Goal: Browse casually: Explore the website without a specific task or goal

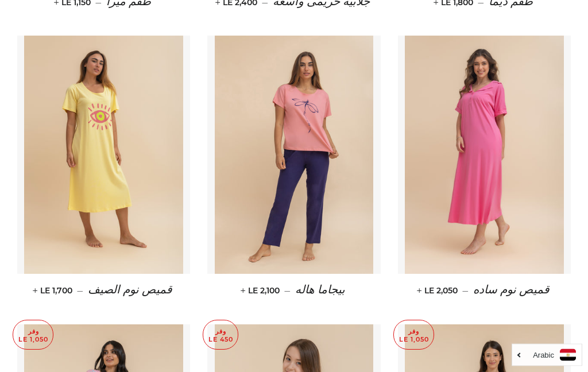
scroll to position [1338, 0]
click at [104, 230] on img at bounding box center [103, 155] width 159 height 238
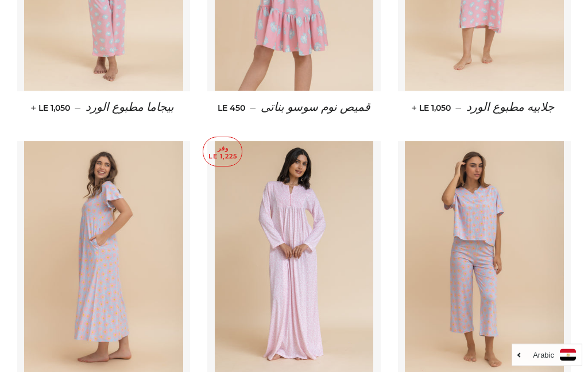
scroll to position [1923, 0]
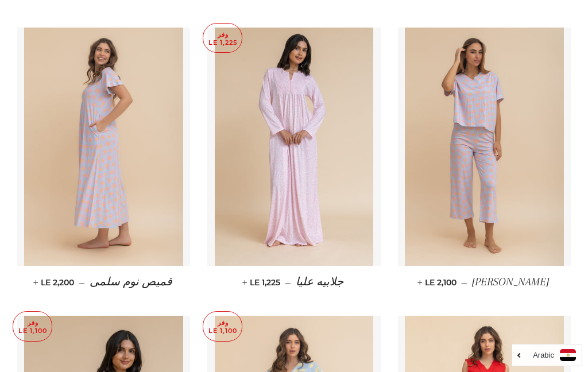
click at [557, 196] on img at bounding box center [484, 147] width 159 height 238
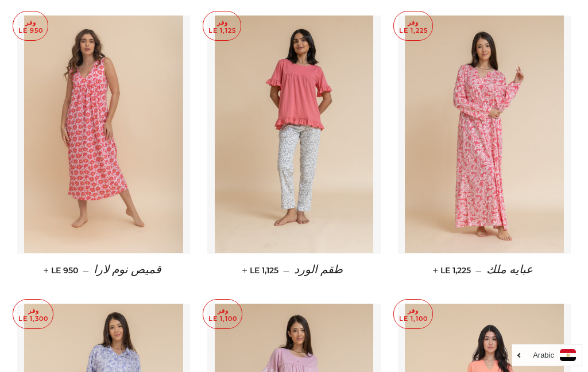
scroll to position [4004, 0]
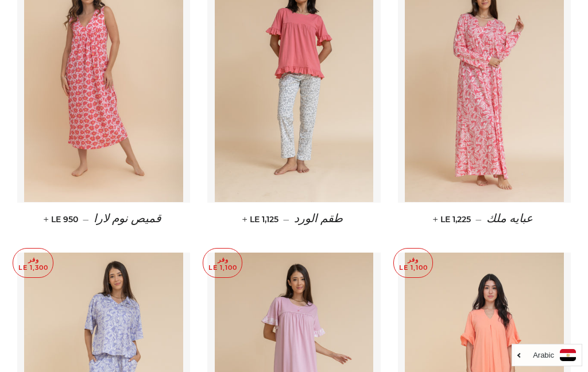
click at [46, 203] on img at bounding box center [103, 83] width 159 height 238
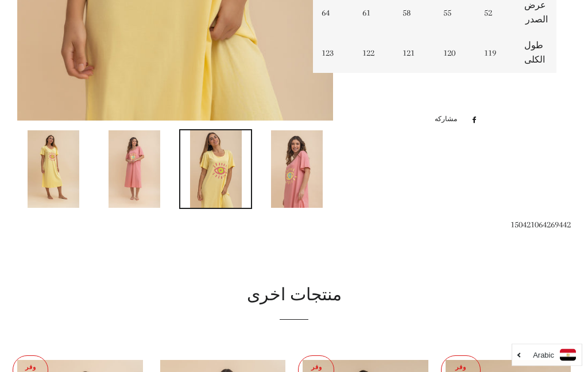
click at [293, 180] on img at bounding box center [297, 169] width 52 height 77
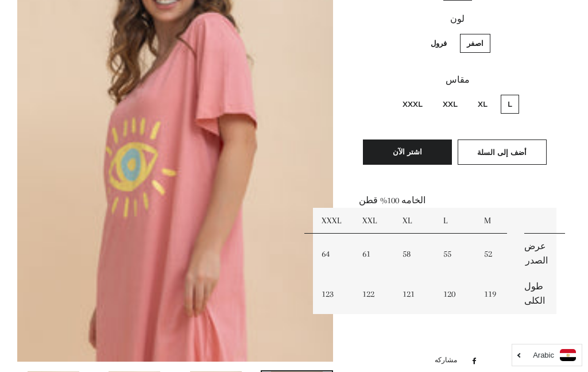
scroll to position [201, 0]
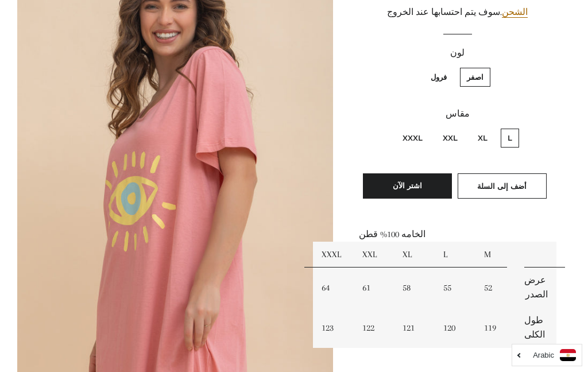
click at [266, 188] on img at bounding box center [175, 159] width 316 height 474
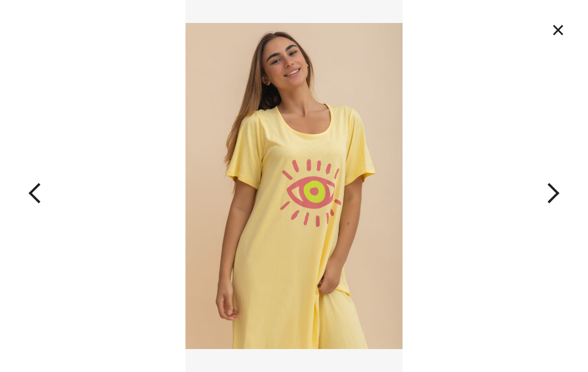
click at [560, 30] on button "×" at bounding box center [557, 29] width 25 height 25
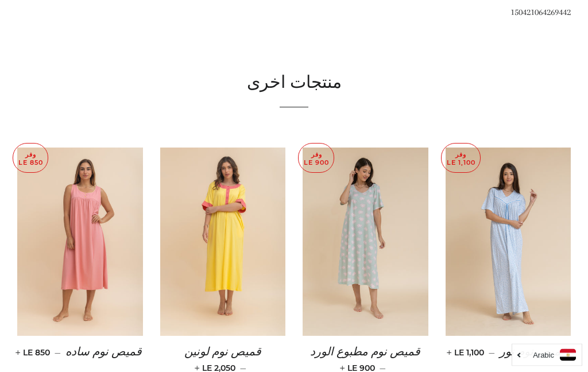
scroll to position [696, 0]
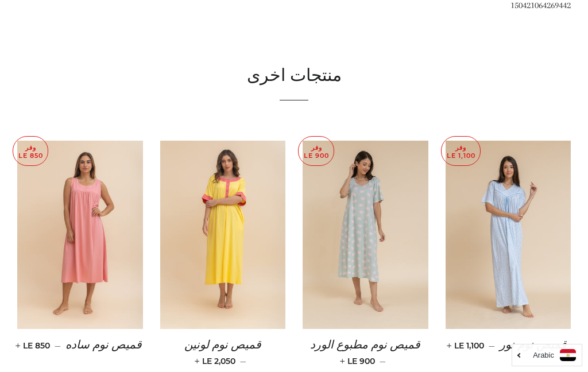
click at [388, 236] on img at bounding box center [365, 235] width 126 height 188
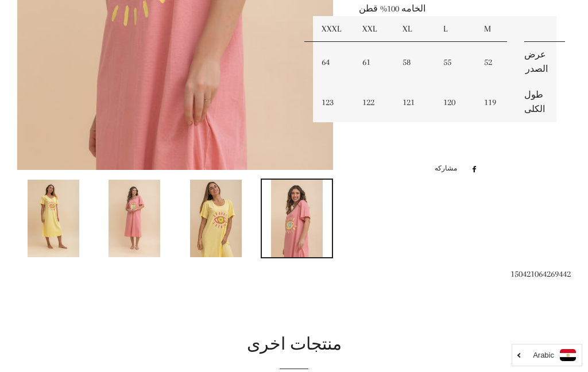
scroll to position [368, 0]
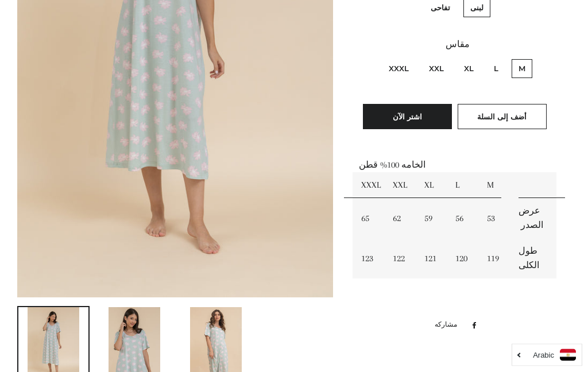
scroll to position [300, 0]
click at [219, 329] on img at bounding box center [216, 345] width 52 height 77
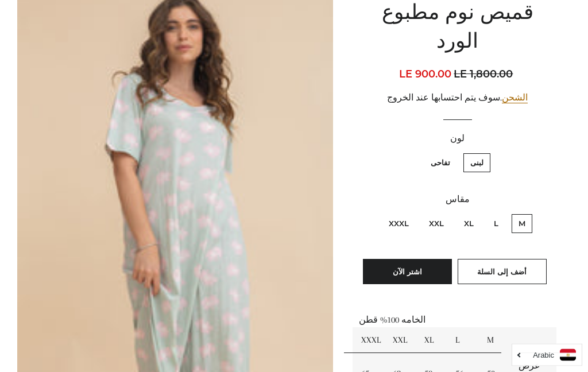
scroll to position [142, 0]
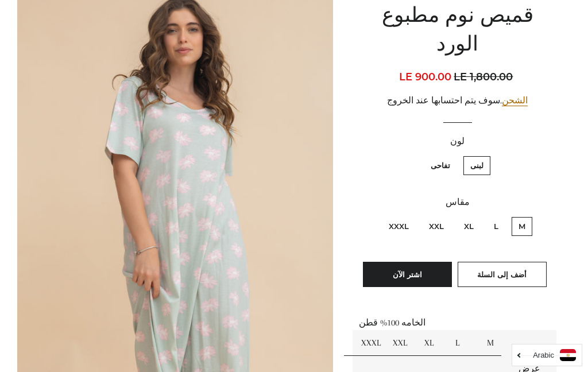
click at [447, 156] on label "تفاحى" at bounding box center [440, 165] width 33 height 19
click at [453, 154] on input "تفاحى" at bounding box center [453, 154] width 1 height 1
radio input "true"
click at [488, 156] on label "لبنى" at bounding box center [476, 165] width 27 height 19
click at [487, 154] on input "لبنى" at bounding box center [486, 154] width 1 height 1
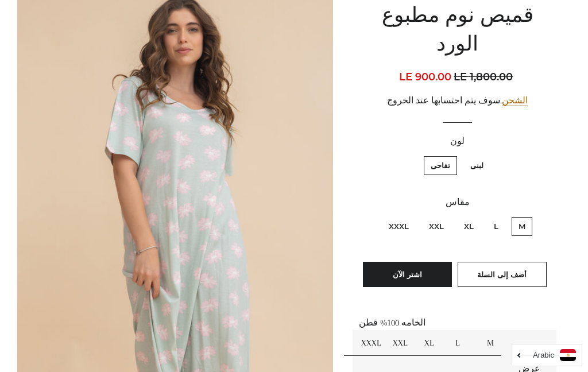
radio input "true"
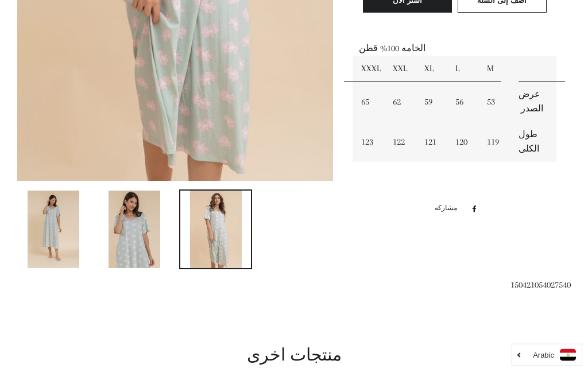
scroll to position [383, 0]
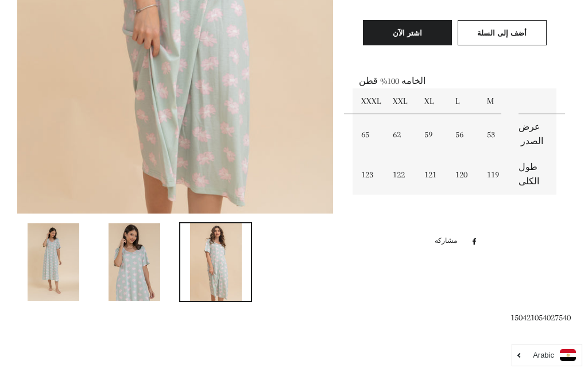
click at [305, 280] on ul at bounding box center [171, 266] width 324 height 88
click at [68, 251] on img at bounding box center [54, 261] width 52 height 77
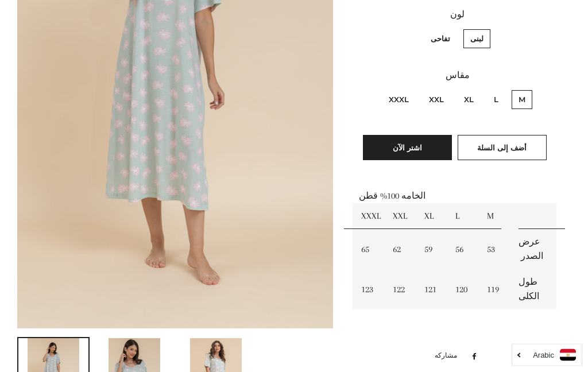
scroll to position [269, 0]
click at [226, 363] on img at bounding box center [216, 376] width 52 height 77
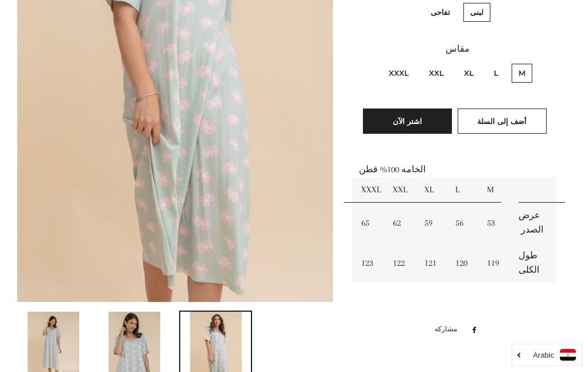
scroll to position [295, 0]
click at [142, 347] on img at bounding box center [134, 350] width 52 height 77
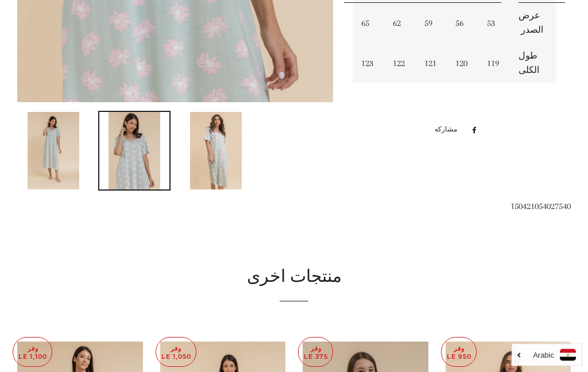
scroll to position [600, 0]
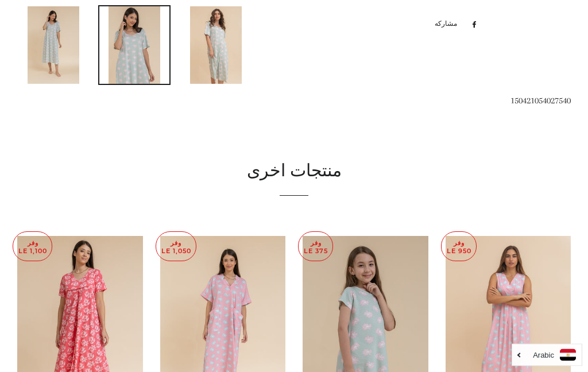
click at [57, 45] on img at bounding box center [54, 45] width 52 height 77
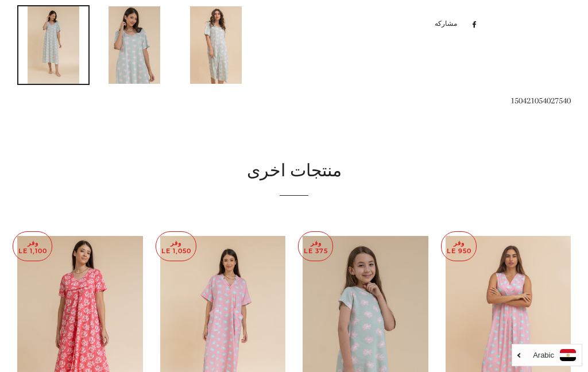
click at [52, 58] on img at bounding box center [54, 44] width 52 height 77
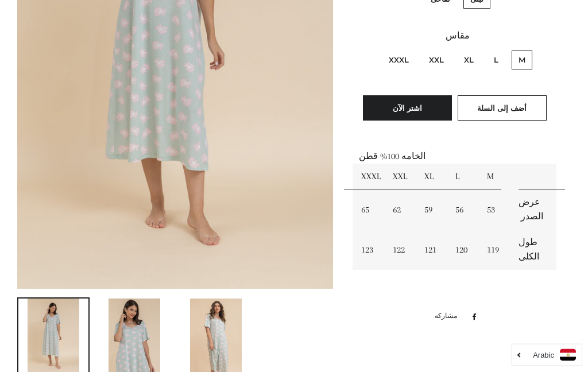
click at [243, 114] on img at bounding box center [175, 53] width 316 height 474
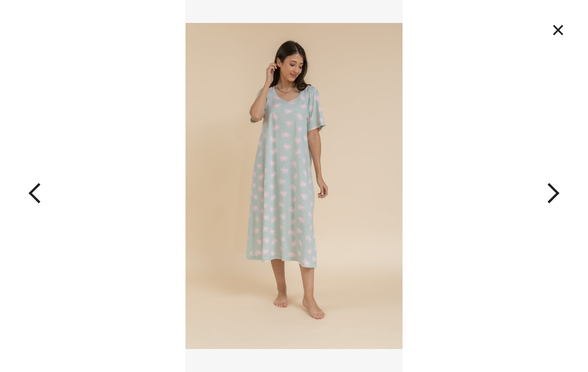
click at [557, 35] on button "×" at bounding box center [557, 29] width 25 height 25
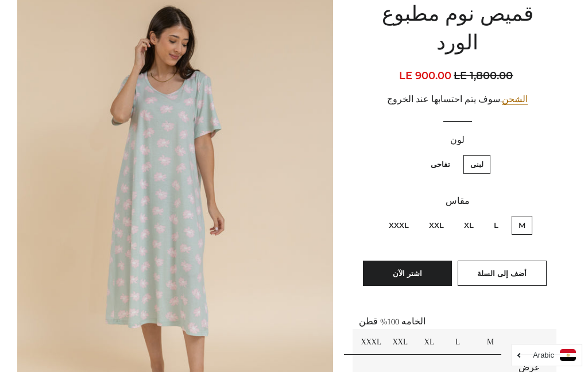
scroll to position [127, 0]
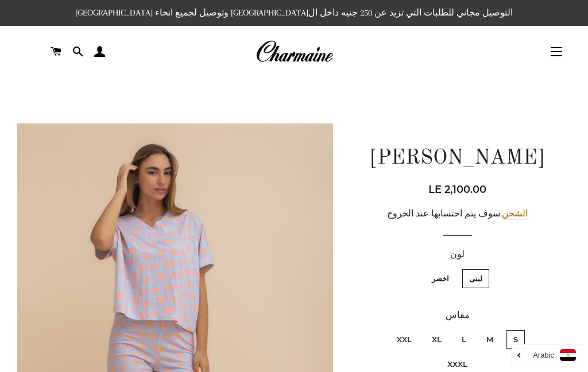
scroll to position [1, 0]
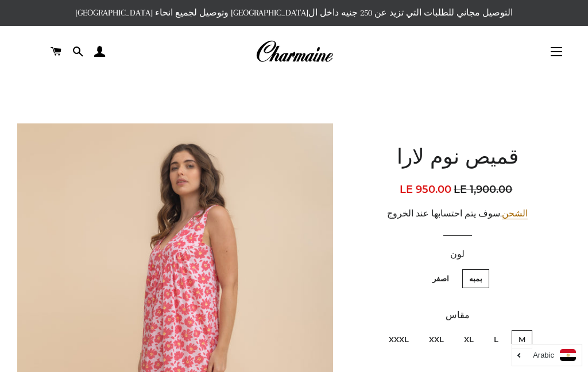
click at [203, 290] on img at bounding box center [175, 360] width 316 height 474
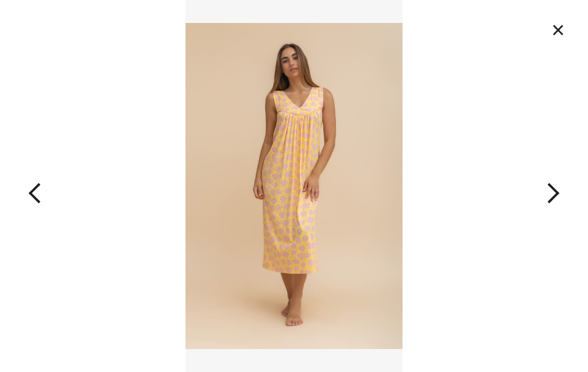
click at [296, 215] on img at bounding box center [294, 186] width 218 height 372
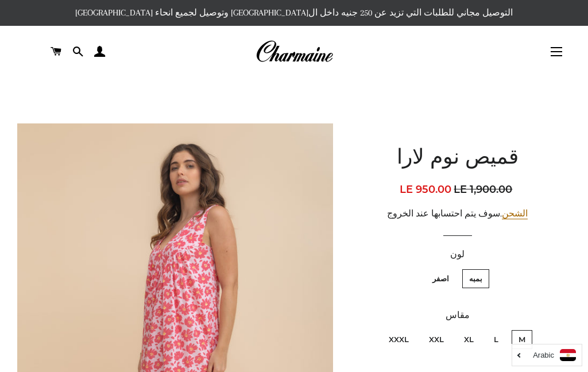
scroll to position [123, 0]
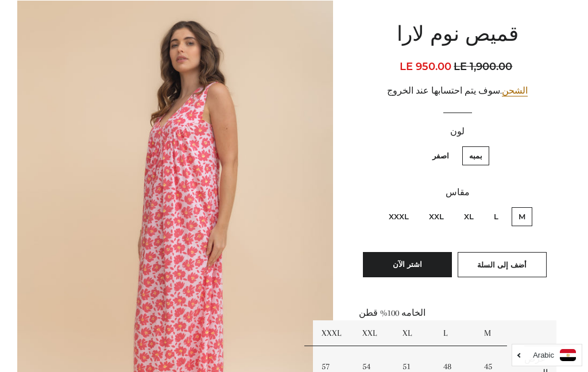
click at [238, 181] on img at bounding box center [175, 238] width 316 height 474
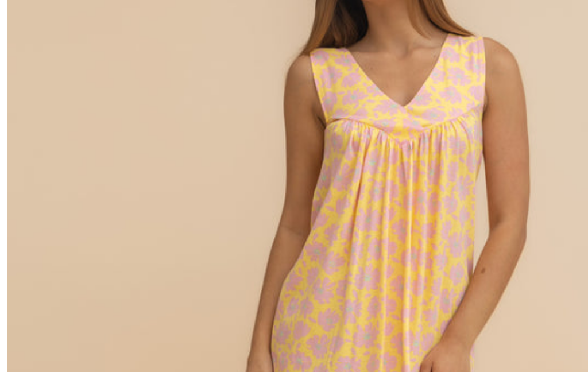
scroll to position [121, 0]
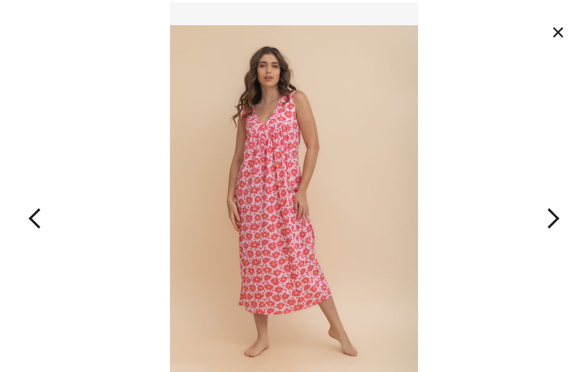
click at [565, 41] on button "×" at bounding box center [557, 32] width 25 height 25
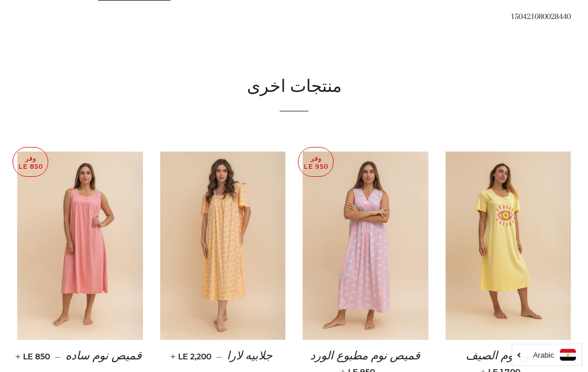
scroll to position [724, 0]
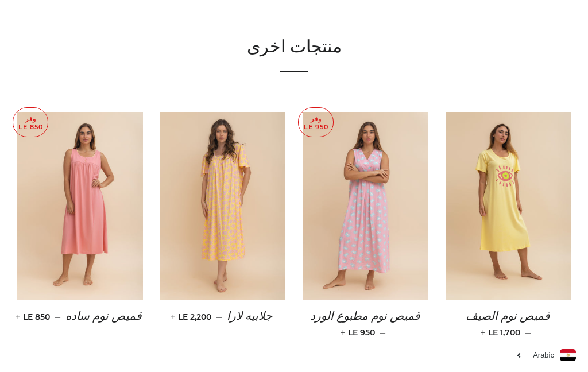
click at [223, 235] on img at bounding box center [223, 206] width 126 height 188
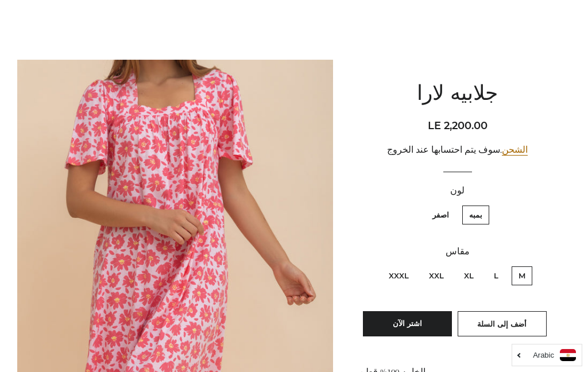
scroll to position [83, 0]
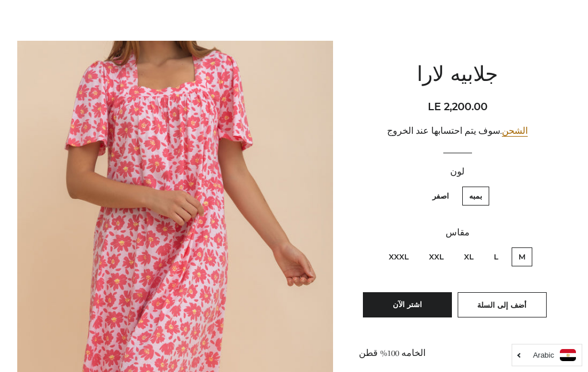
click at [243, 253] on img at bounding box center [175, 278] width 316 height 474
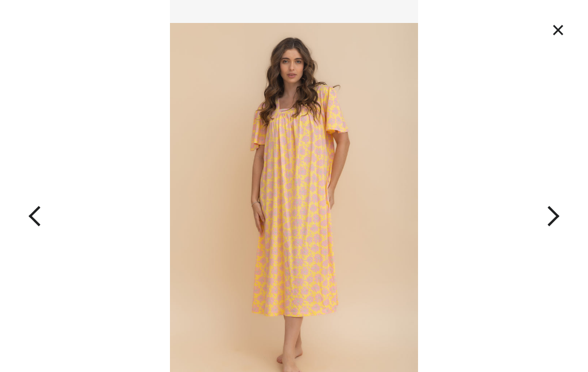
click at [247, 242] on img at bounding box center [294, 209] width 248 height 418
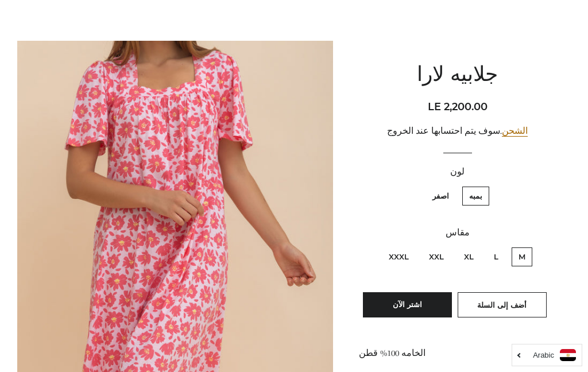
scroll to position [123, 0]
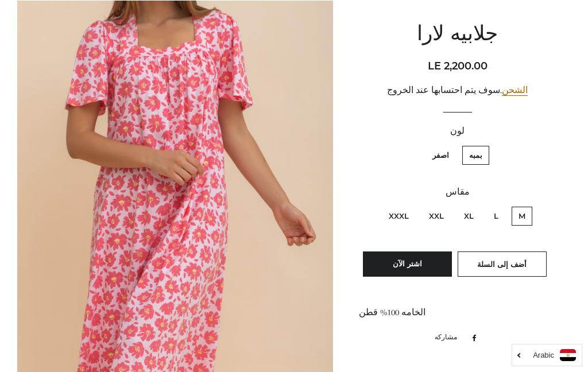
click at [230, 254] on img at bounding box center [175, 238] width 316 height 474
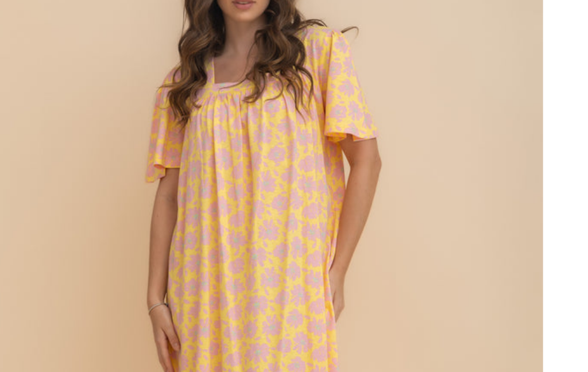
scroll to position [111, 0]
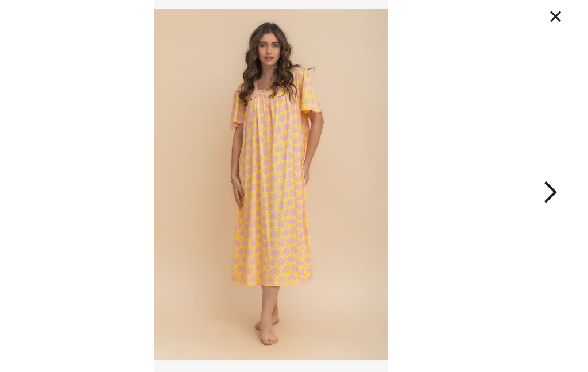
click at [545, 29] on button "×" at bounding box center [557, 41] width 25 height 25
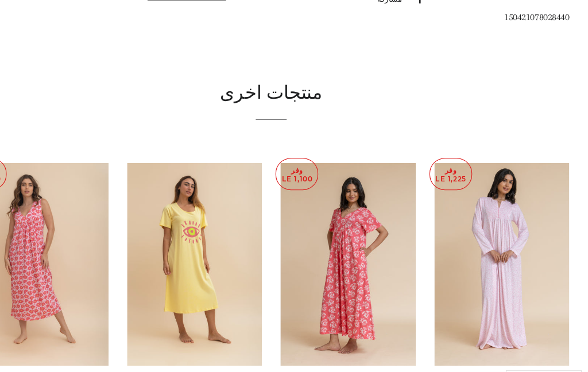
scroll to position [685, 0]
